Goal: Information Seeking & Learning: Check status

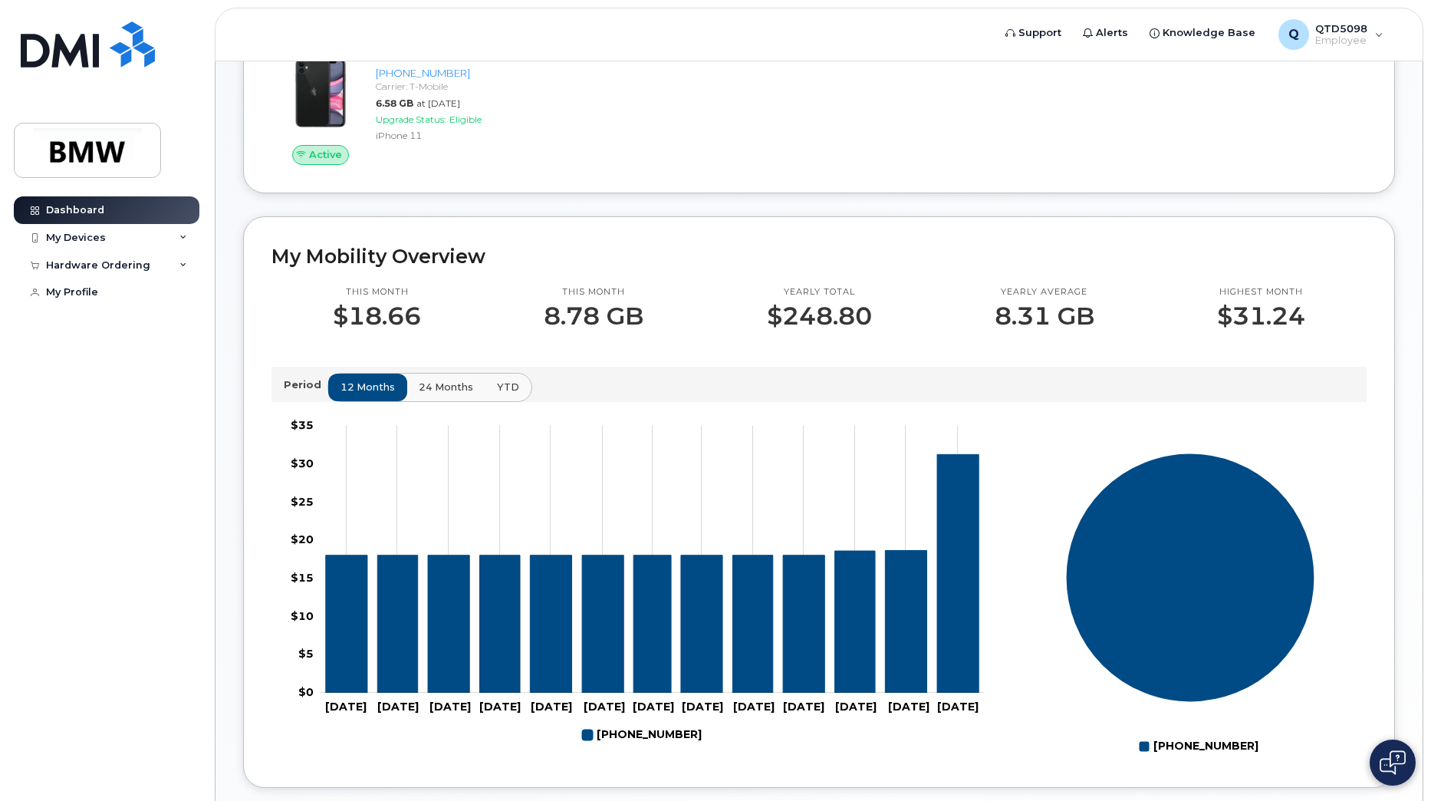
scroll to position [307, 0]
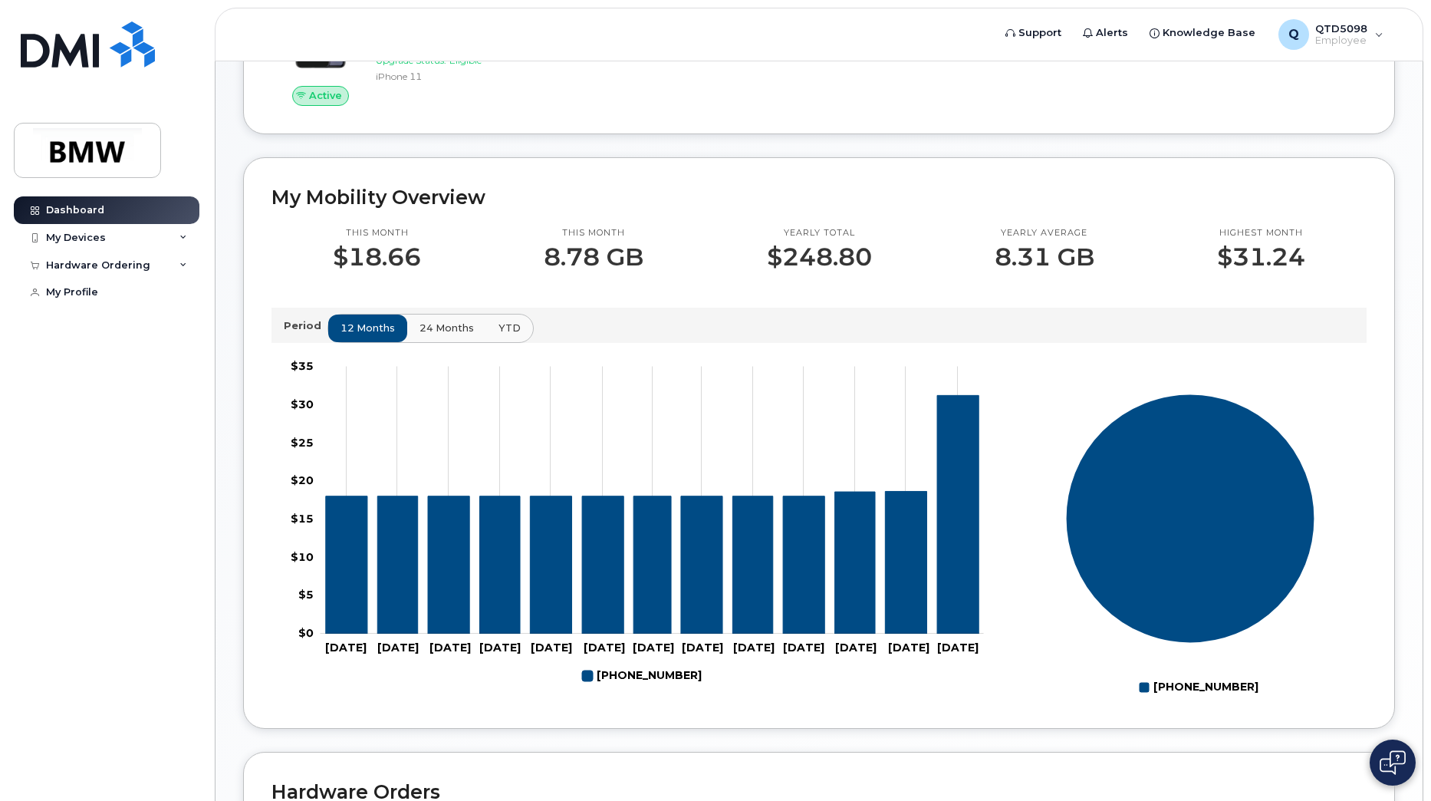
click at [449, 334] on button "24 months" at bounding box center [446, 328] width 81 height 28
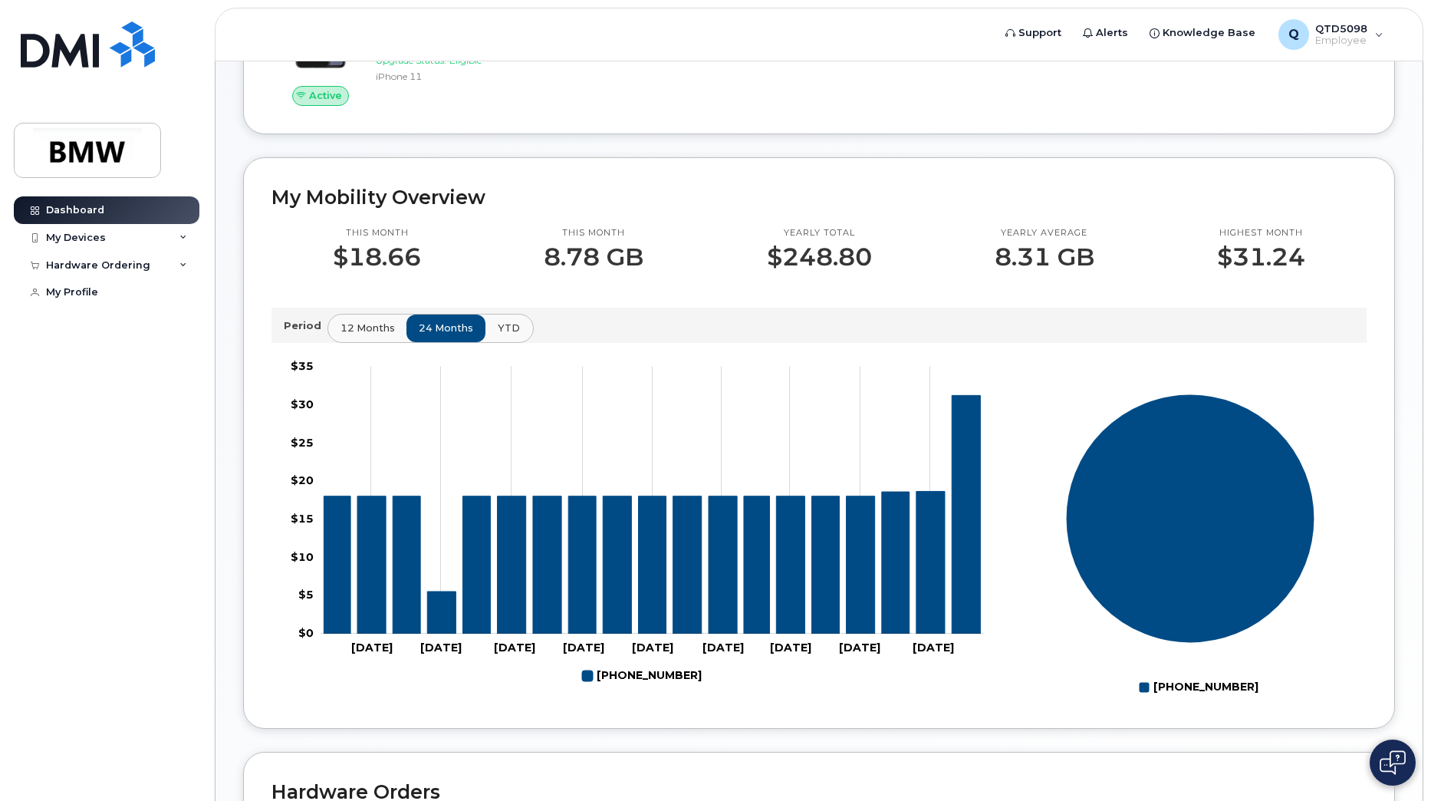
click at [507, 335] on span "YTD" at bounding box center [509, 328] width 22 height 15
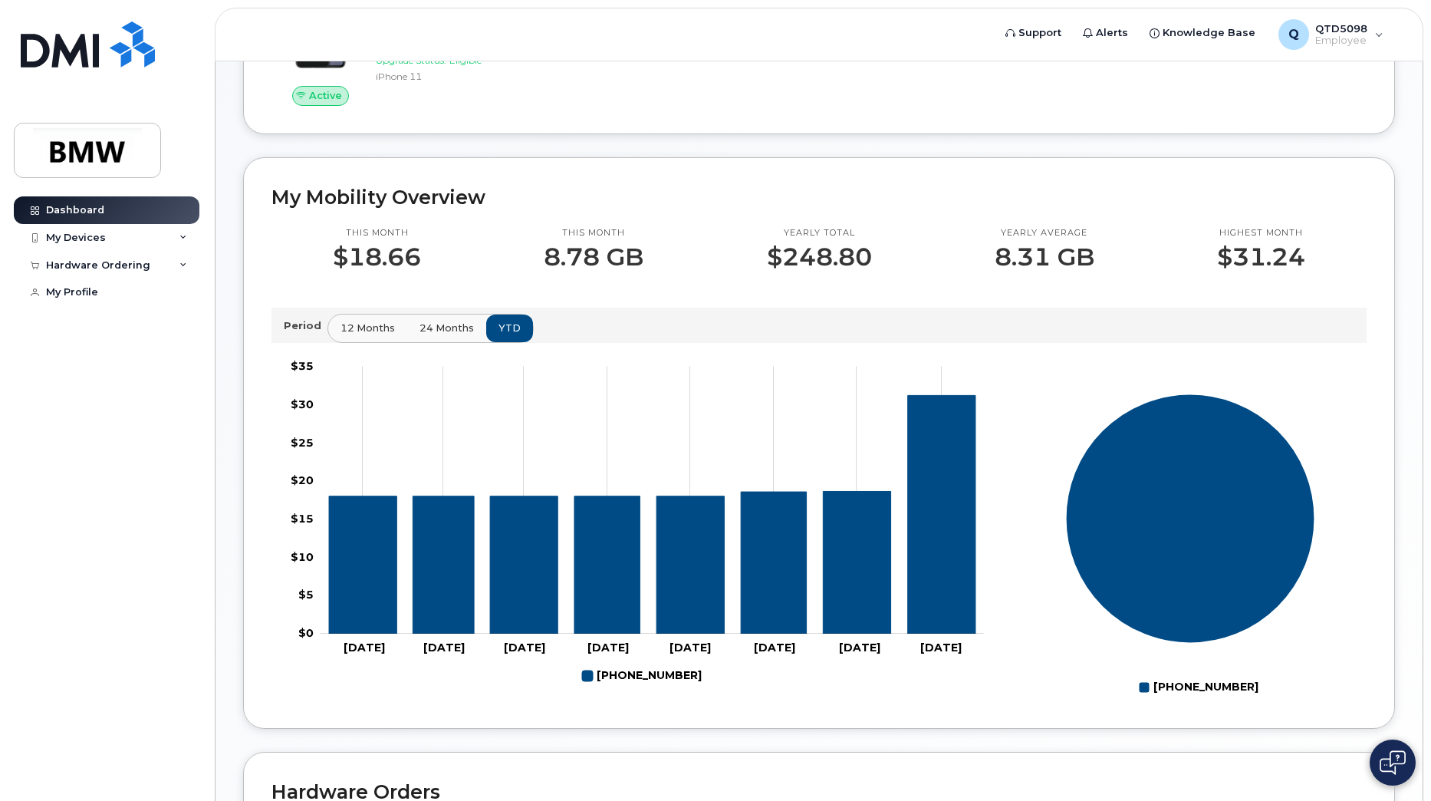
click at [457, 335] on span "24 months" at bounding box center [447, 328] width 54 height 15
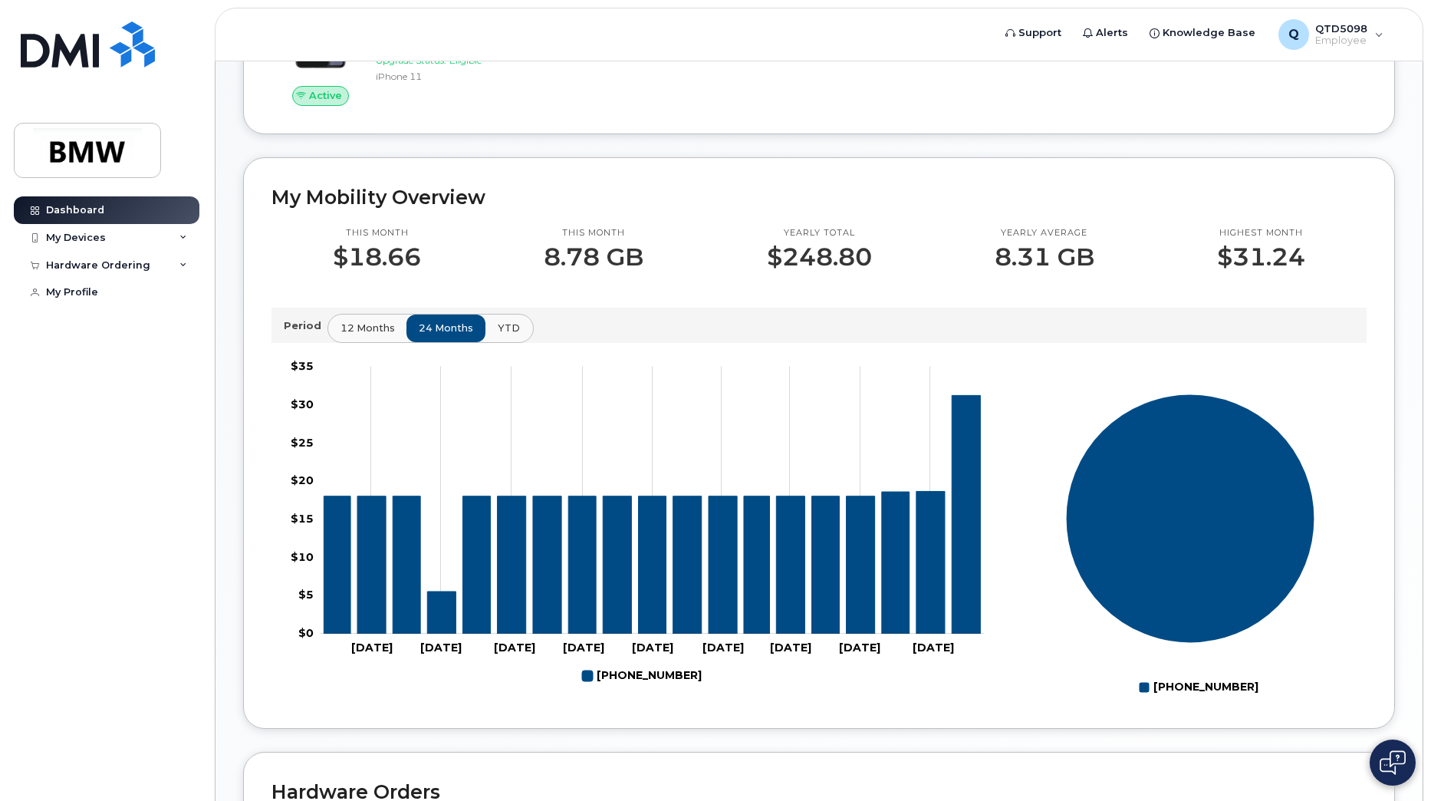
click at [504, 335] on span "YTD" at bounding box center [509, 328] width 22 height 15
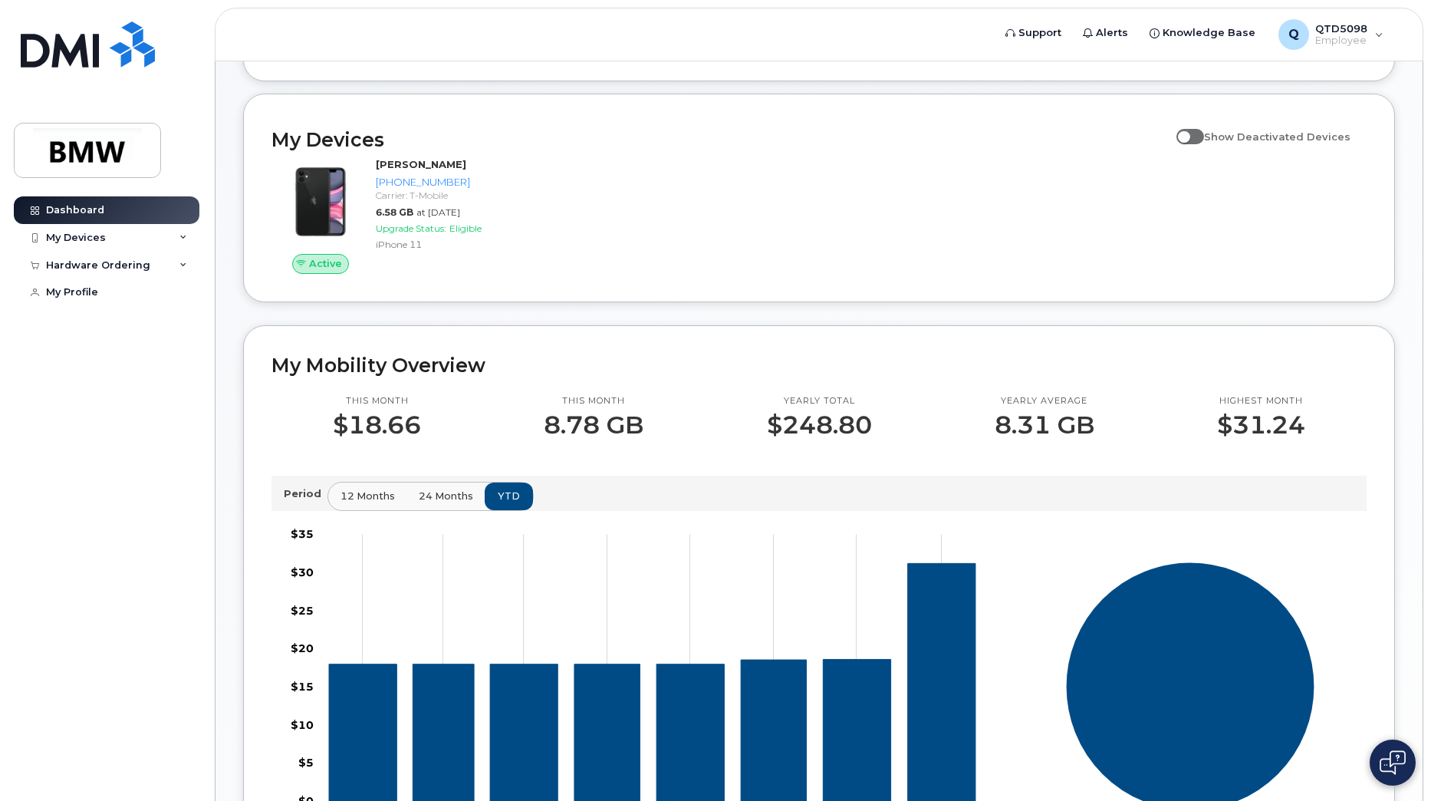
scroll to position [0, 0]
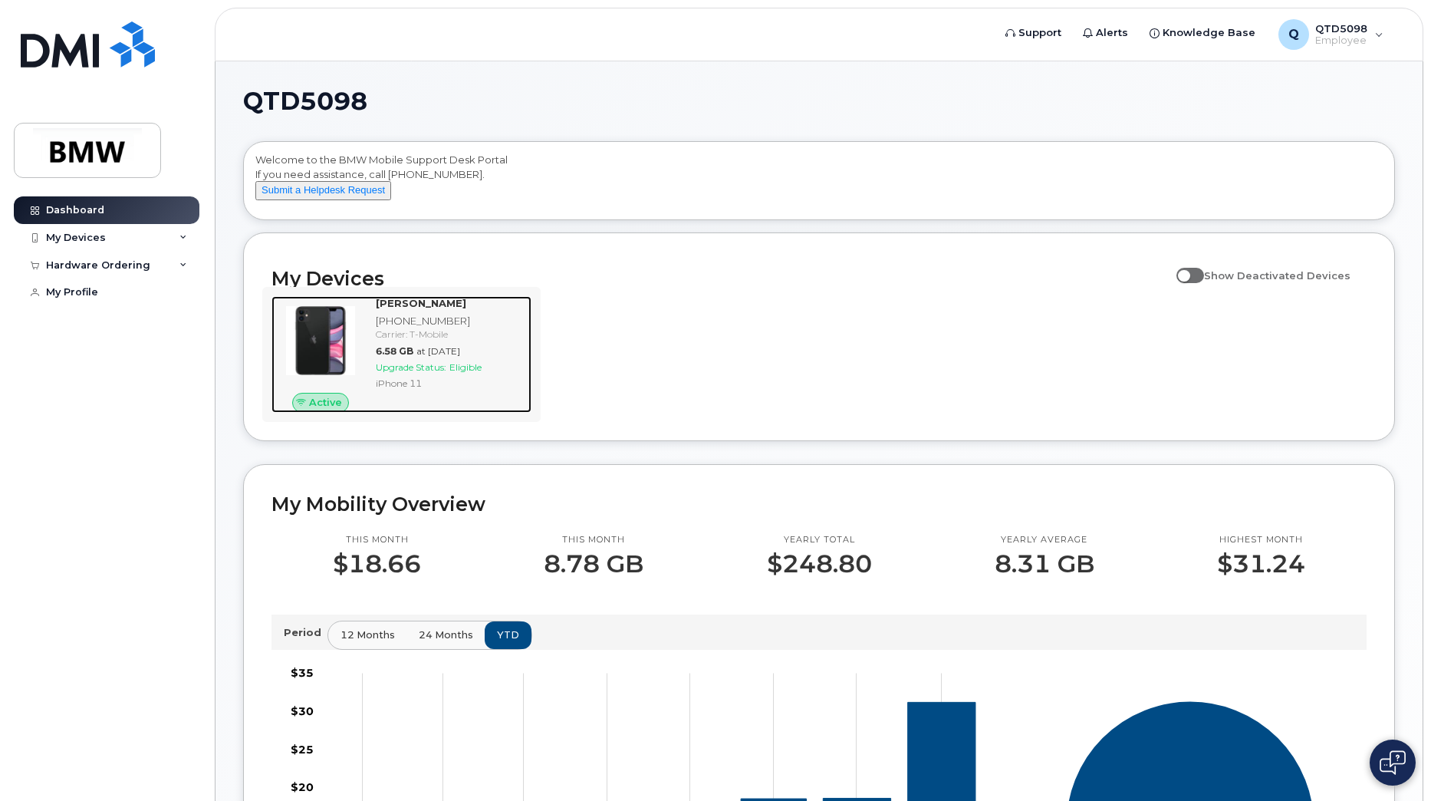
click at [429, 373] on span "Upgrade Status:" at bounding box center [411, 367] width 71 height 12
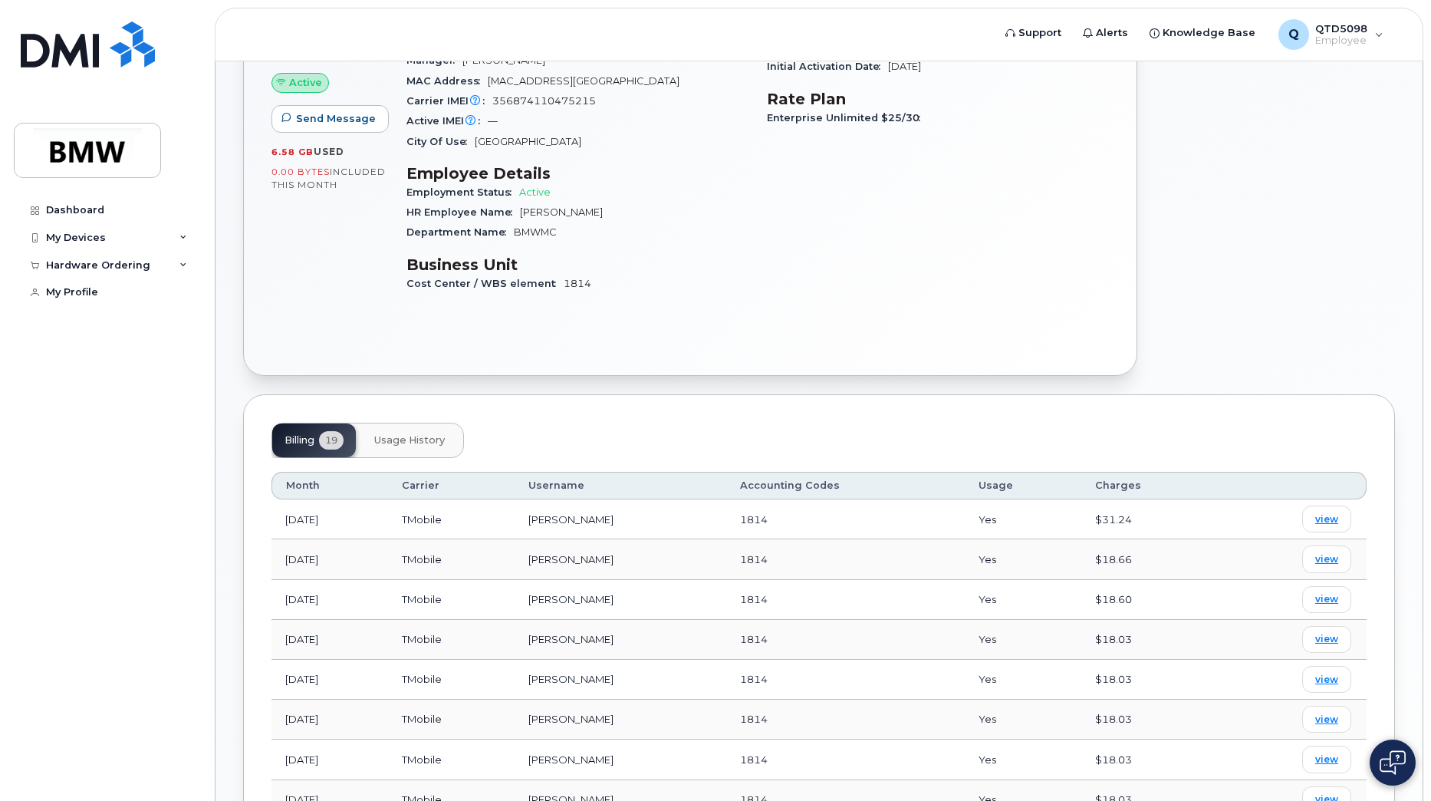
scroll to position [307, 0]
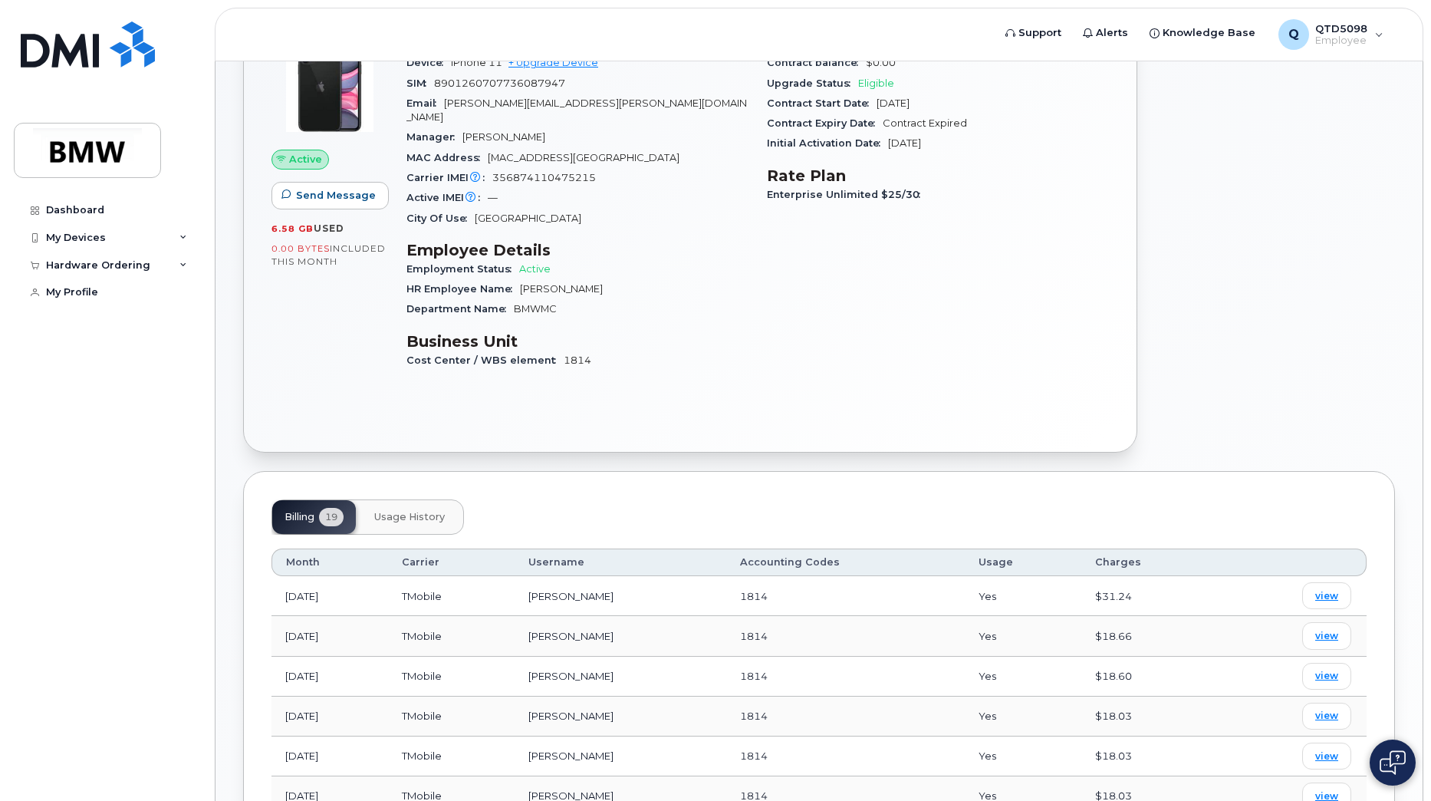
click at [436, 511] on span "Usage History" at bounding box center [409, 517] width 71 height 12
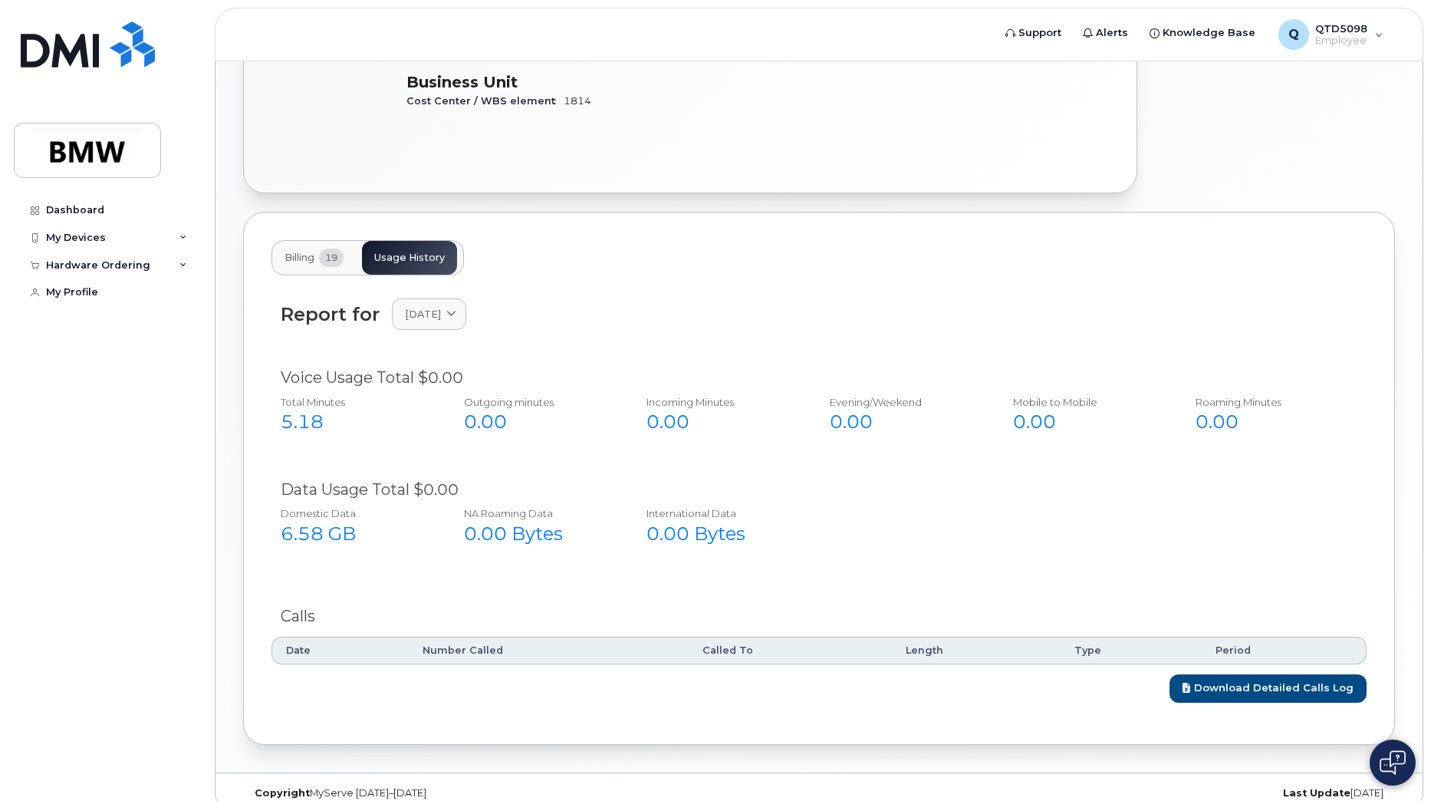
scroll to position [419, 0]
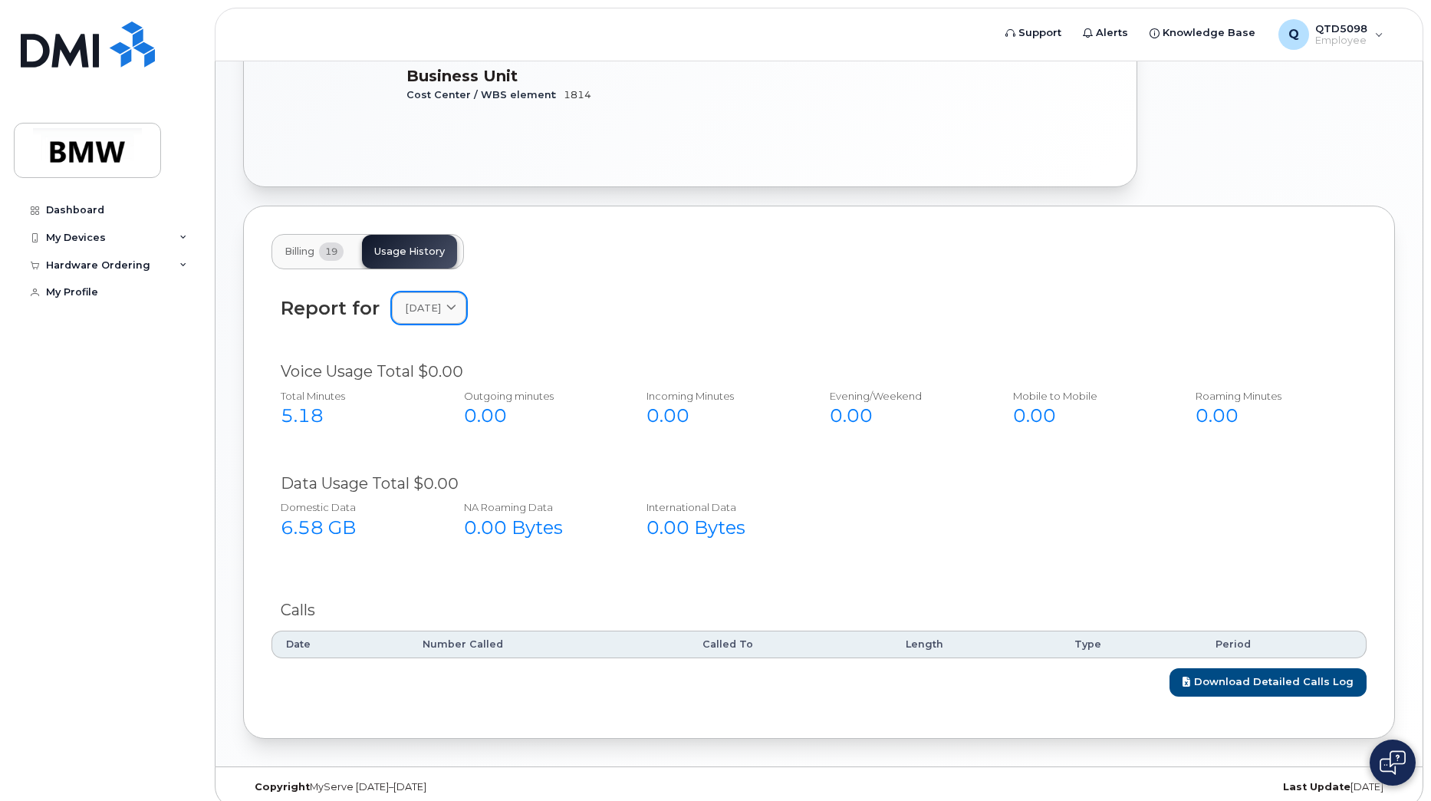
click at [441, 301] on span "August 2025" at bounding box center [423, 308] width 36 height 15
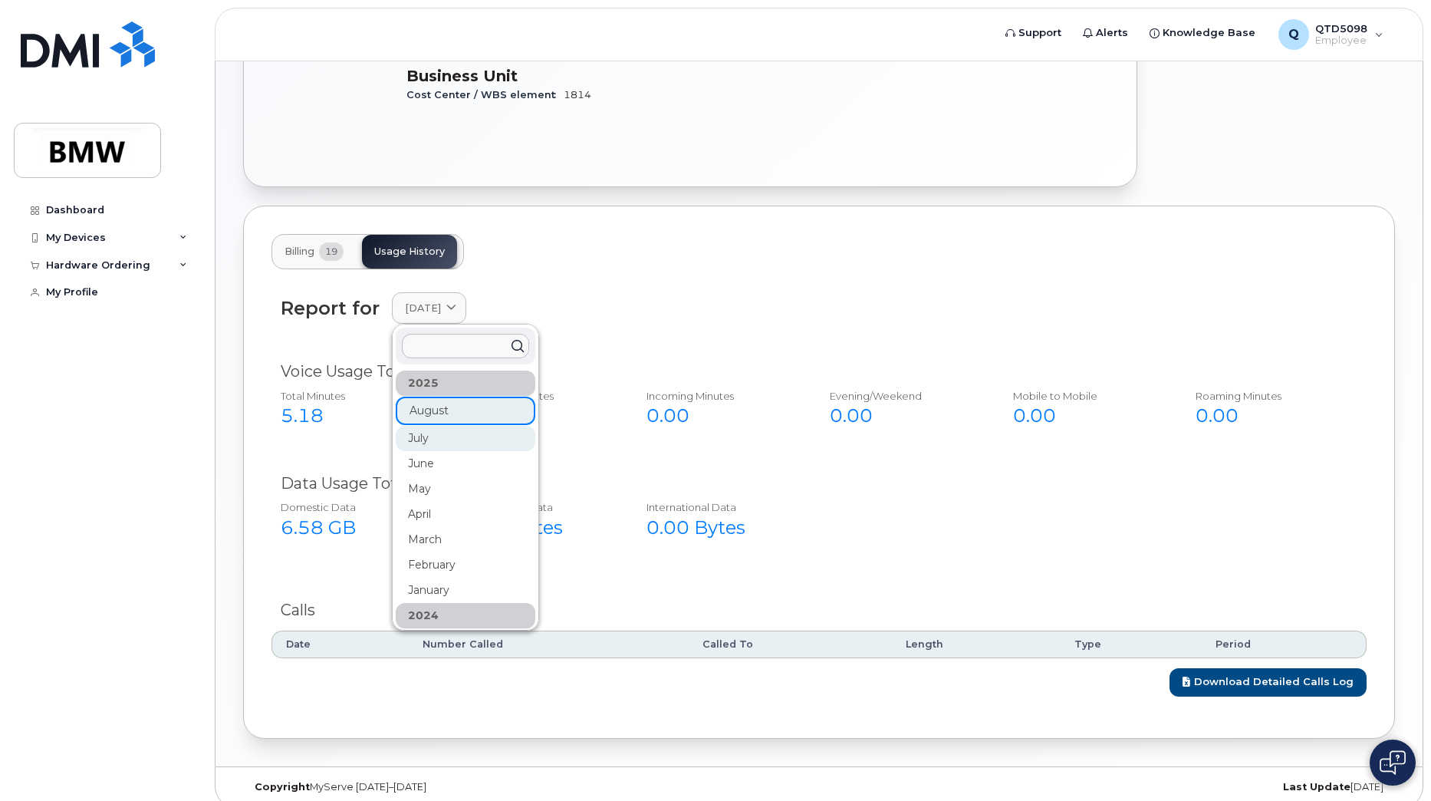
click at [459, 426] on div "July" at bounding box center [466, 438] width 140 height 25
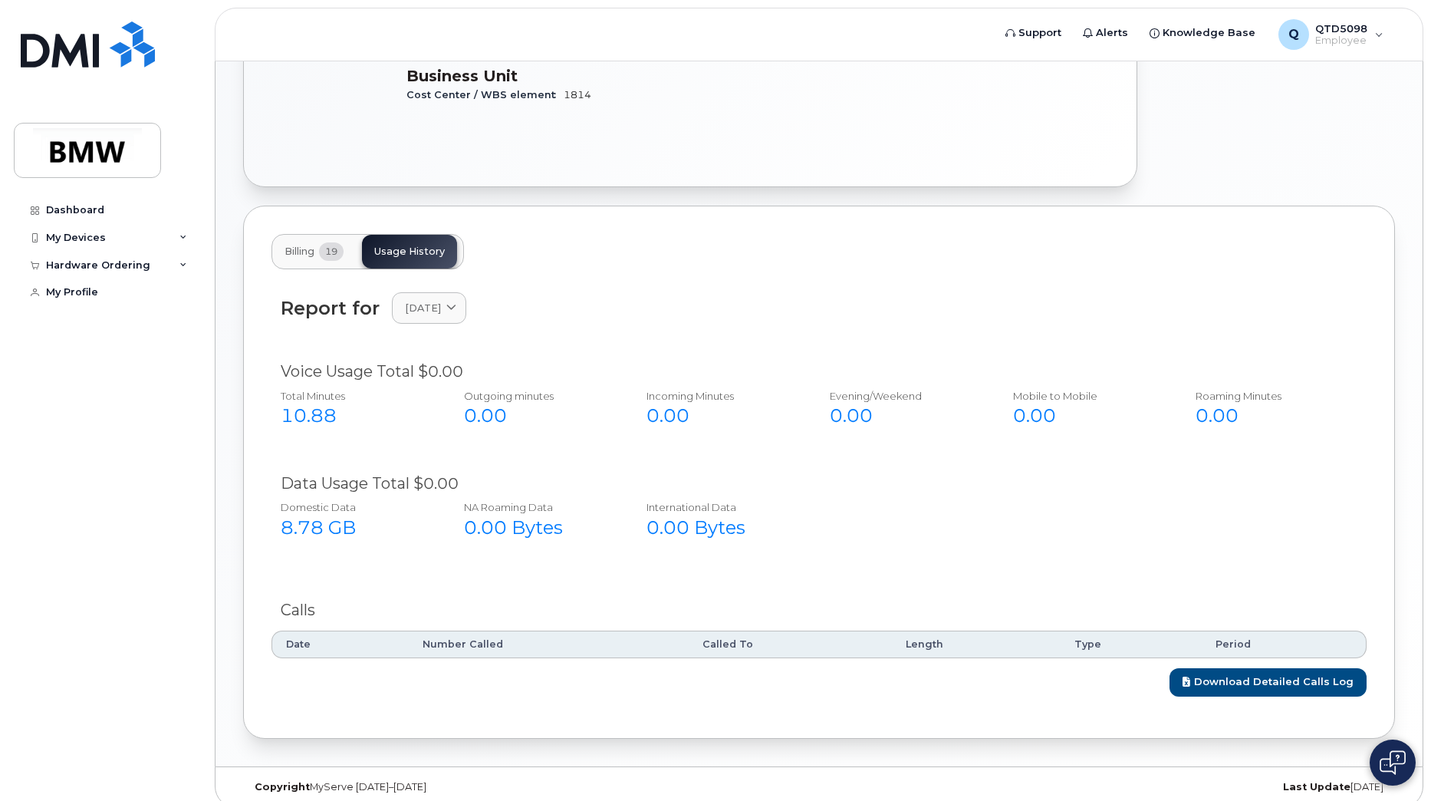
click at [596, 572] on div "Report for July 2025 2025 August July June May April March February January 202…" at bounding box center [818, 489] width 1095 height 413
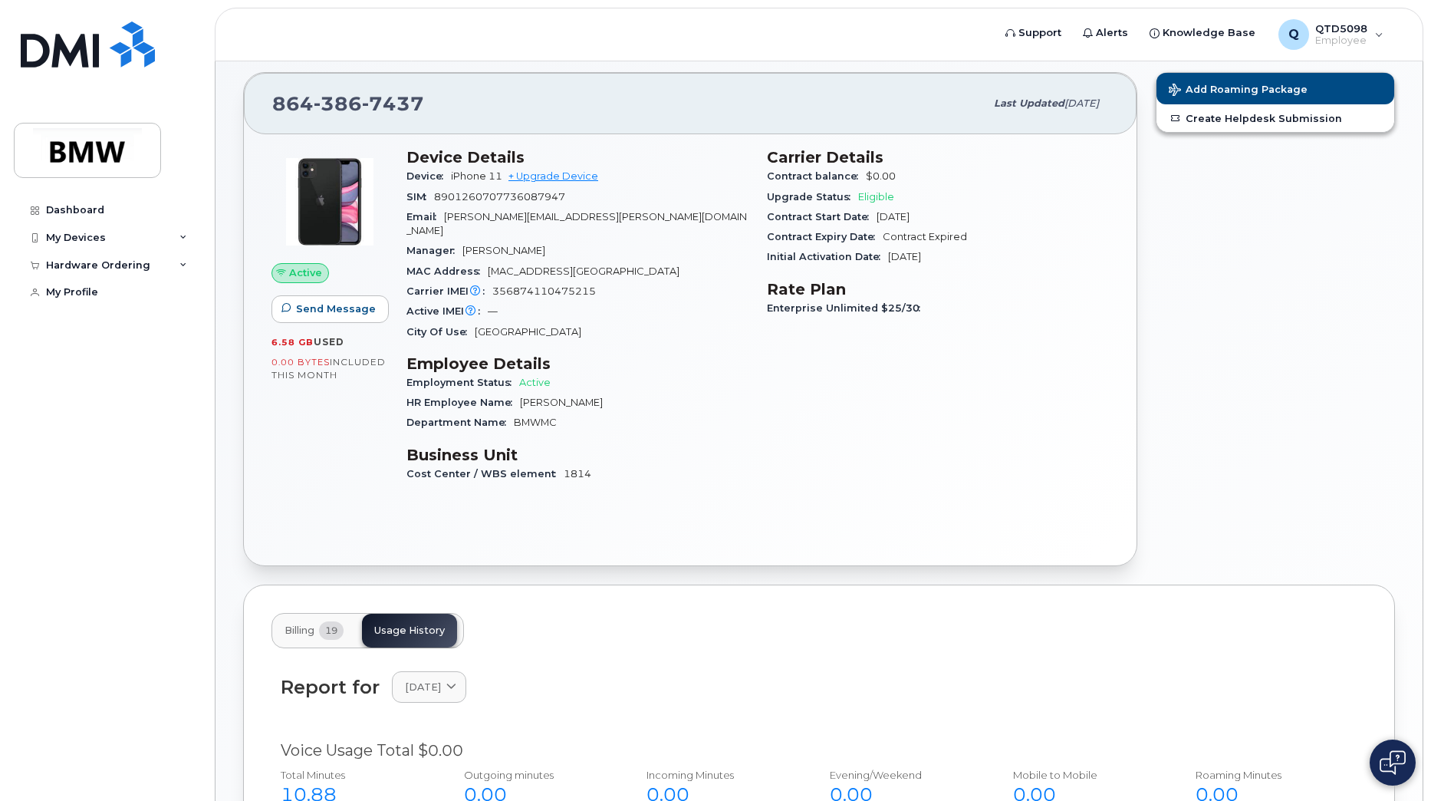
scroll to position [0, 0]
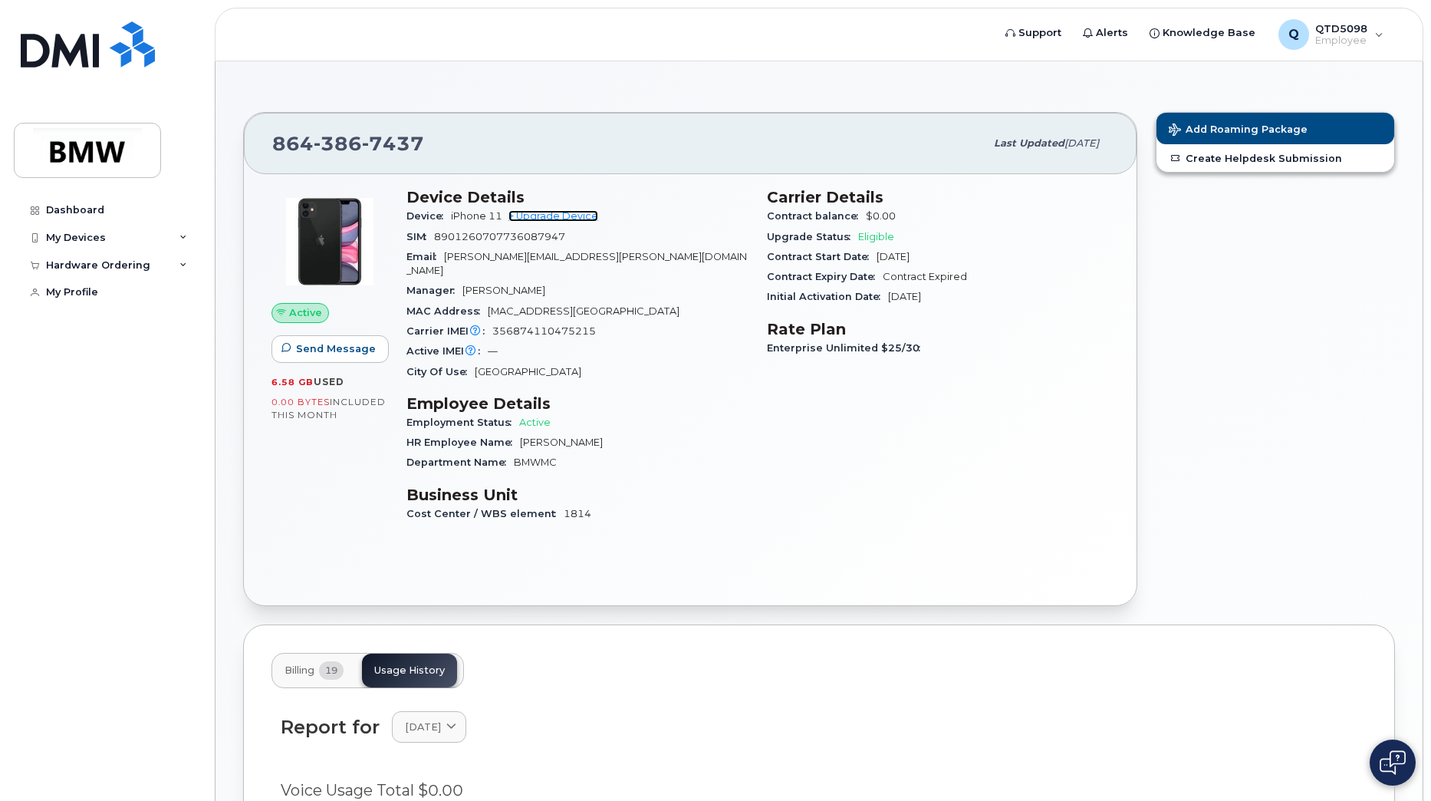
click at [581, 216] on link "+ Upgrade Device" at bounding box center [553, 216] width 90 height 12
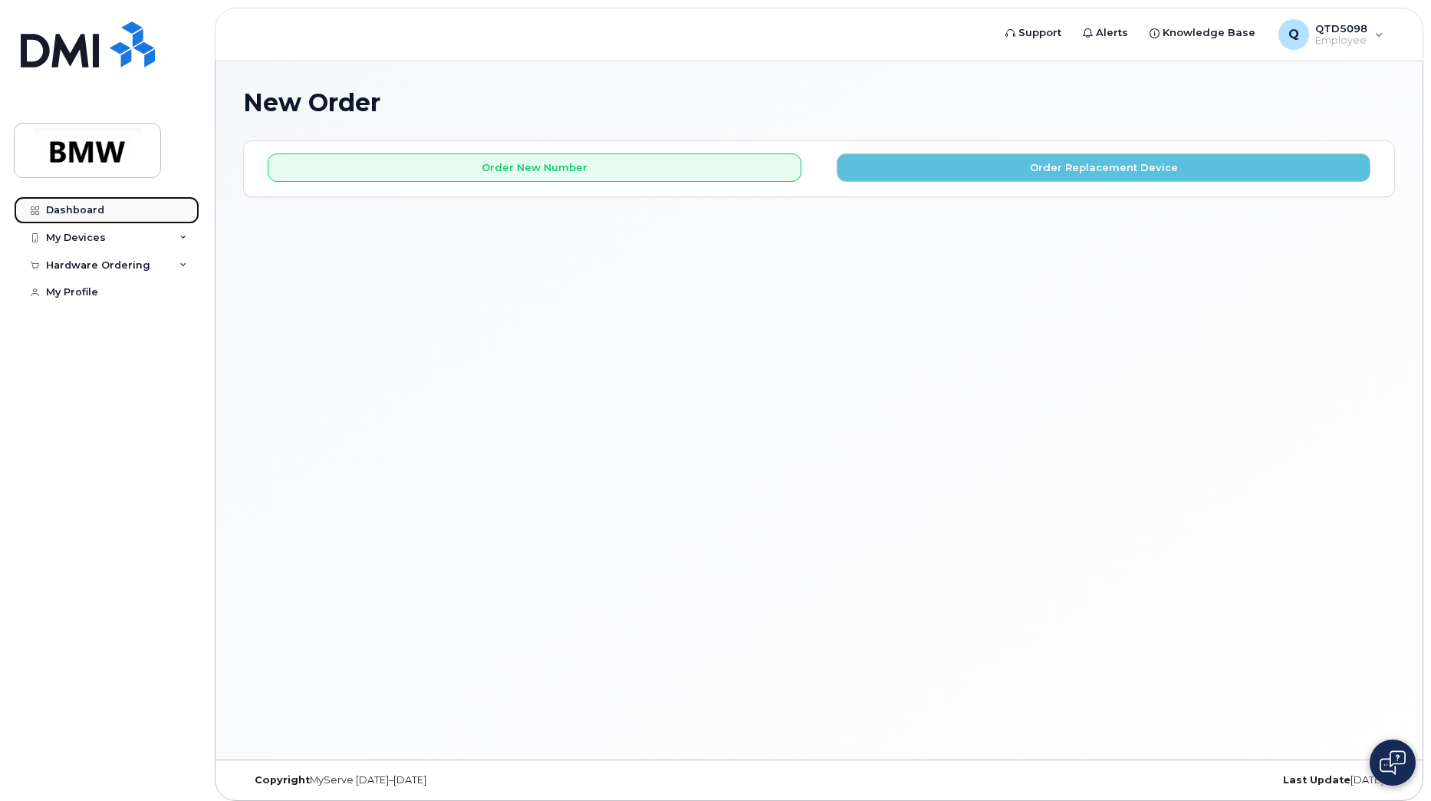
click at [102, 218] on link "Dashboard" at bounding box center [107, 210] width 186 height 28
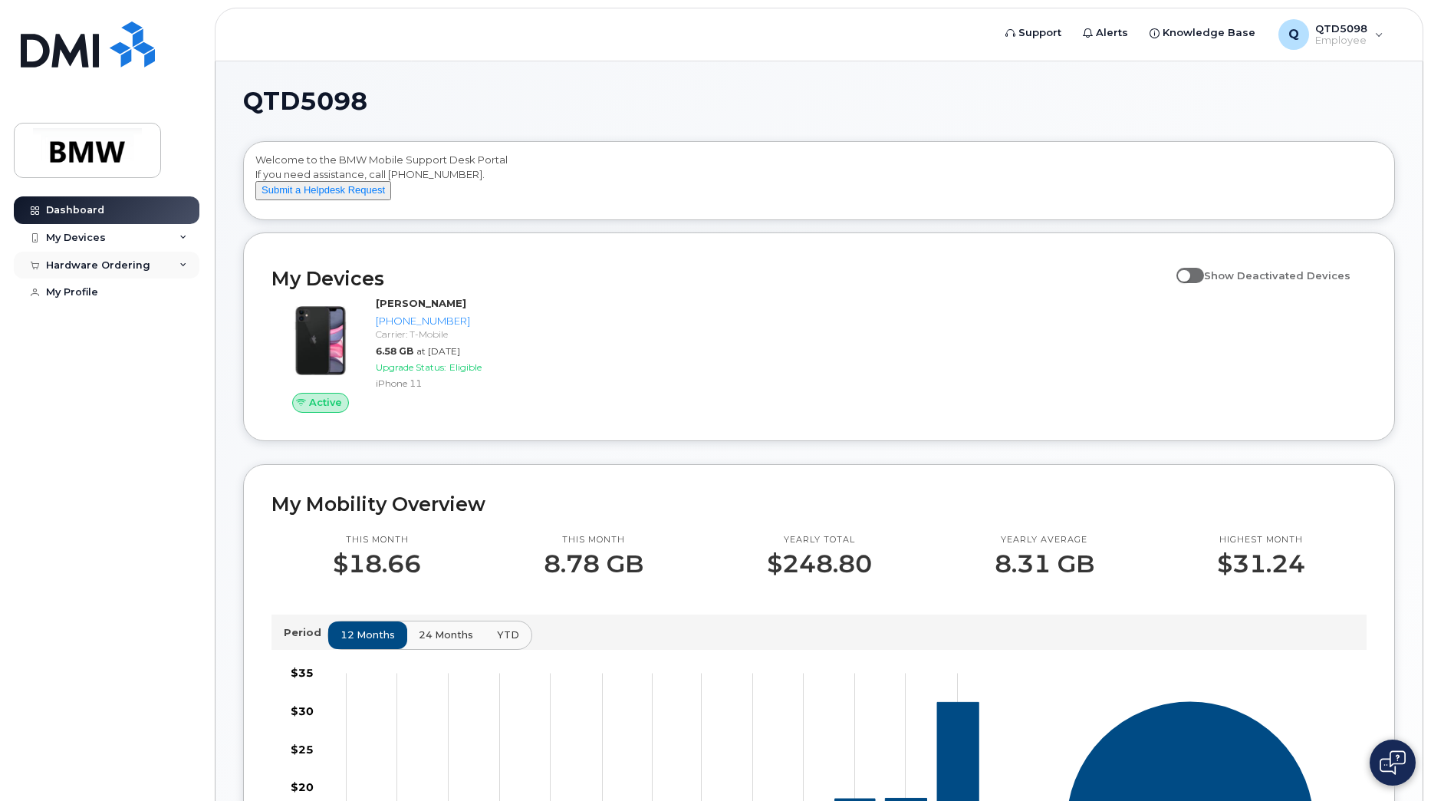
click at [114, 264] on div "Hardware Ordering" at bounding box center [98, 265] width 104 height 12
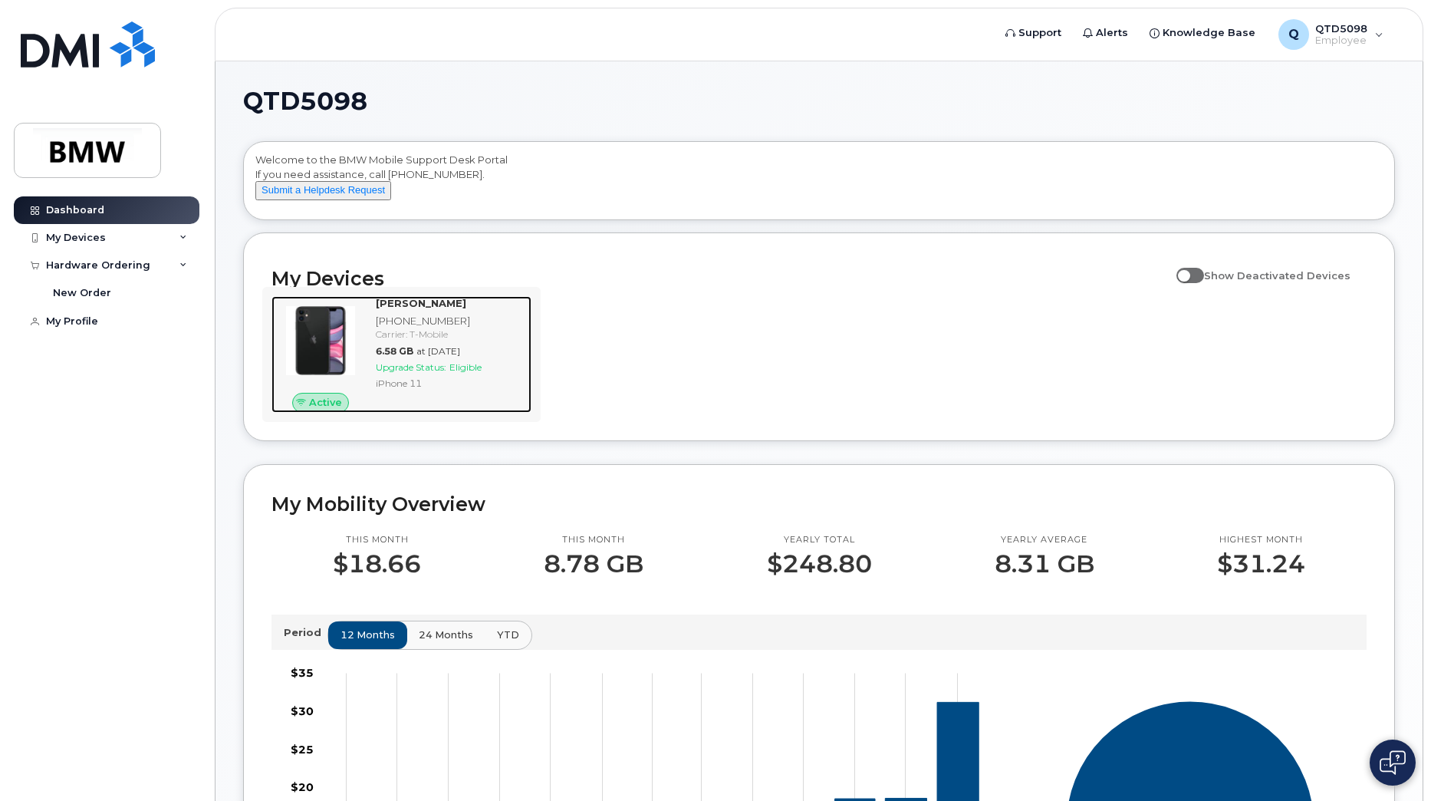
click at [496, 328] on div "[PHONE_NUMBER]" at bounding box center [451, 321] width 150 height 15
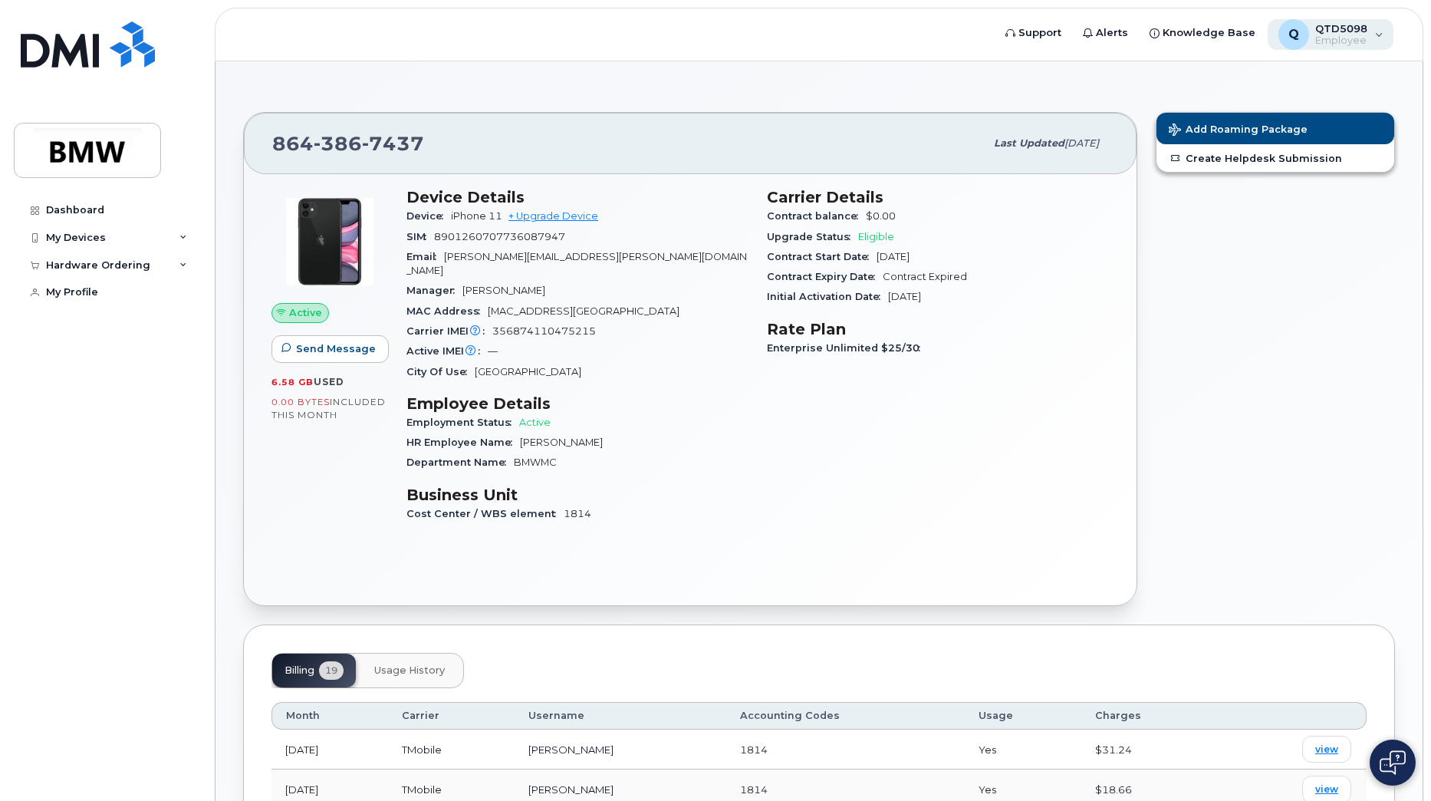
click at [1334, 38] on span "Employee" at bounding box center [1341, 41] width 52 height 12
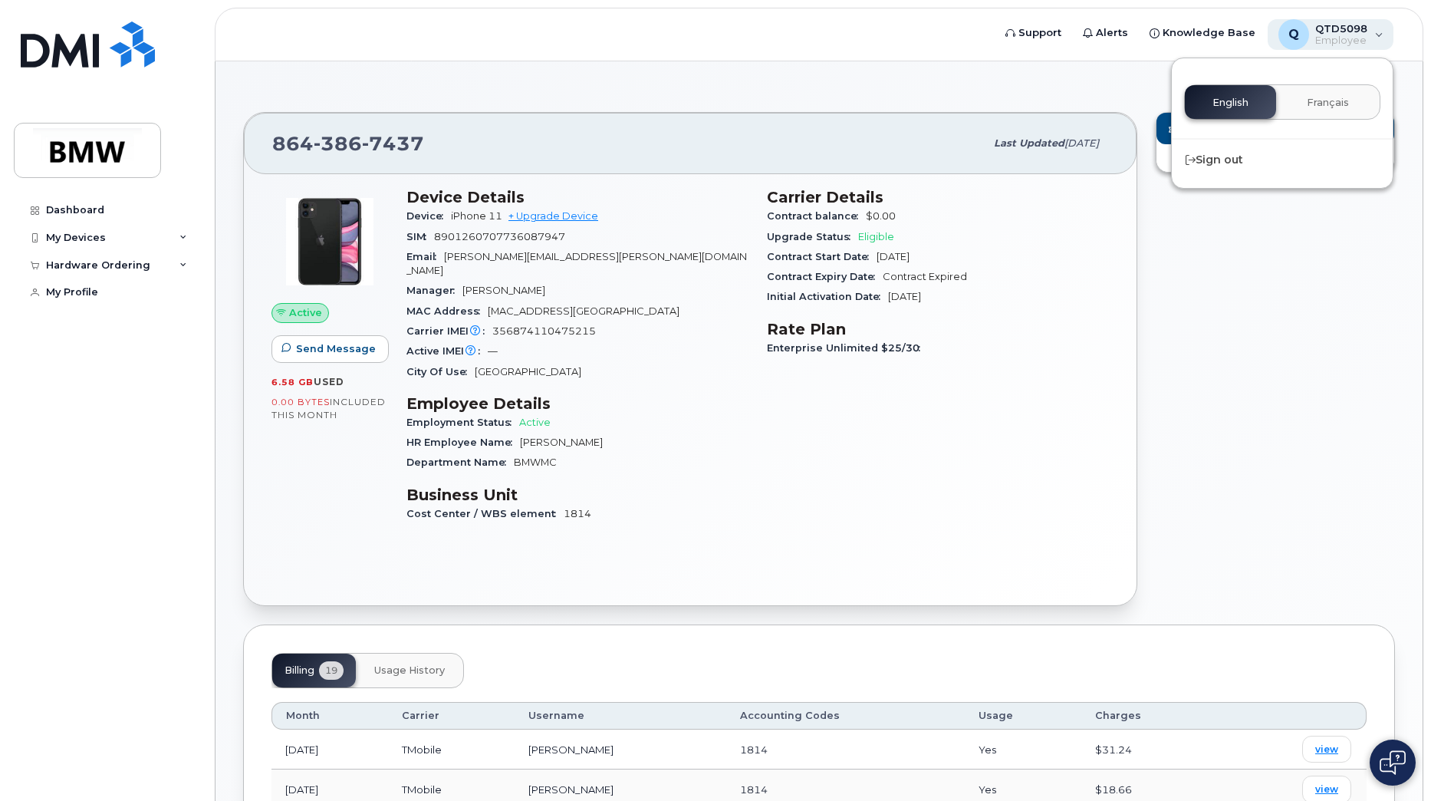
click at [1334, 38] on span "Employee" at bounding box center [1341, 41] width 52 height 12
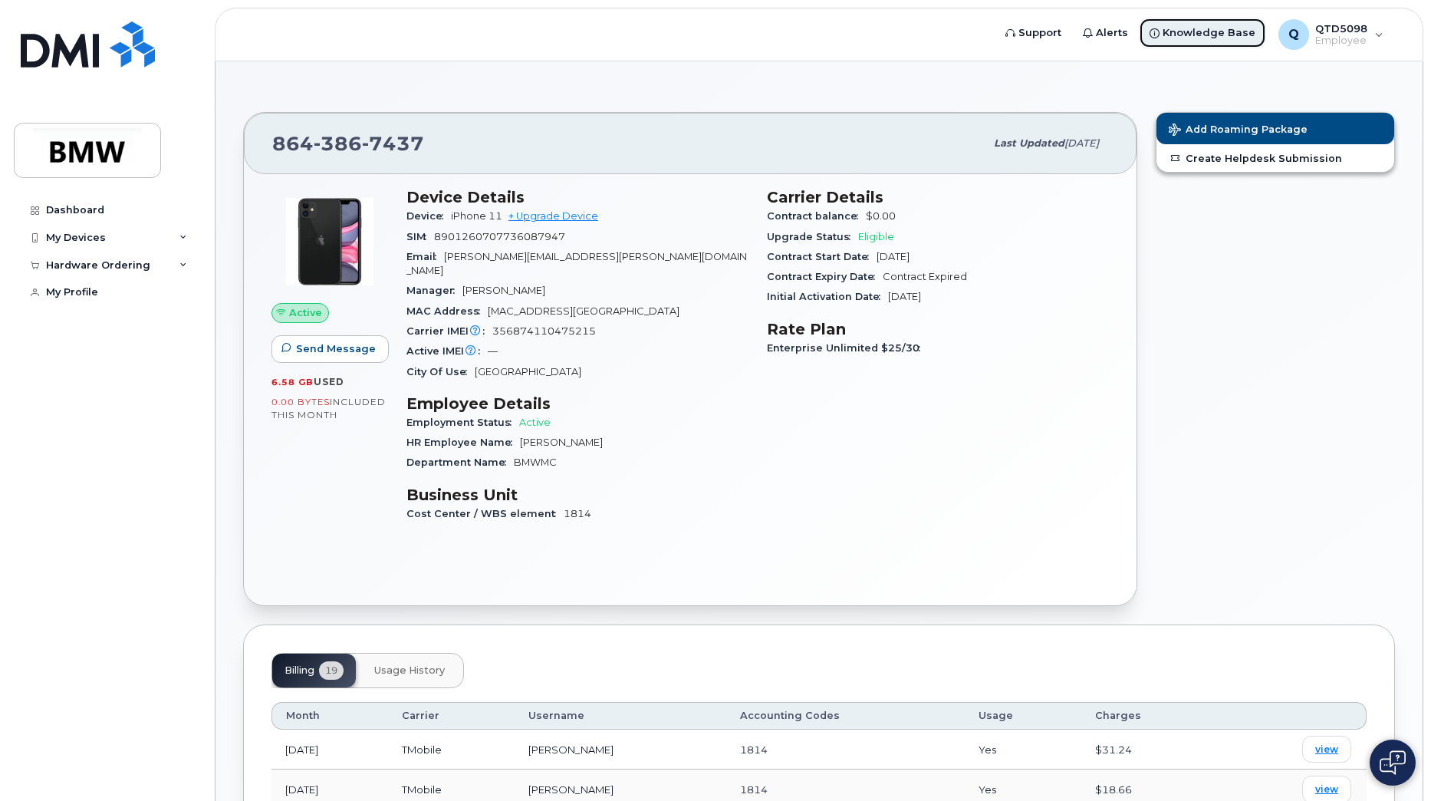
click at [1213, 31] on span "Knowledge Base" at bounding box center [1209, 32] width 93 height 15
click at [970, 310] on div "Carrier Details Contract balance $0.00 Upgrade Status Eligible Contract Start D…" at bounding box center [938, 362] width 360 height 367
